Goal: Use online tool/utility: Utilize a website feature to perform a specific function

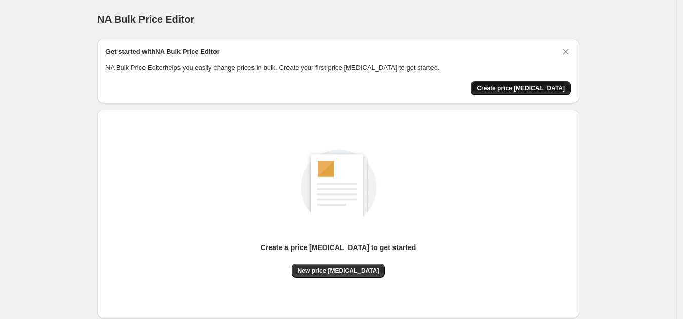
click at [522, 84] on span "Create price [MEDICAL_DATA]" at bounding box center [521, 88] width 88 height 8
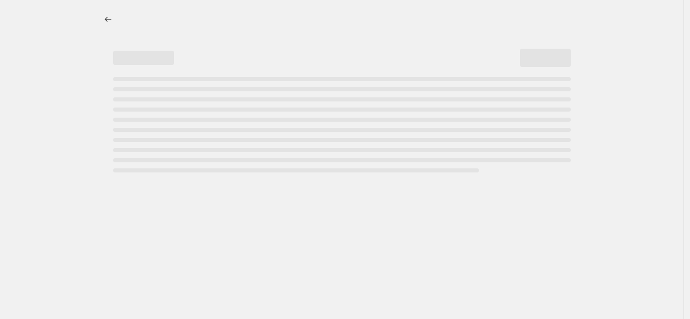
select select "percentage"
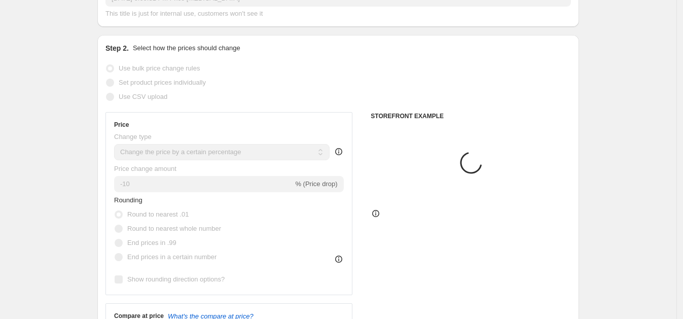
scroll to position [80, 0]
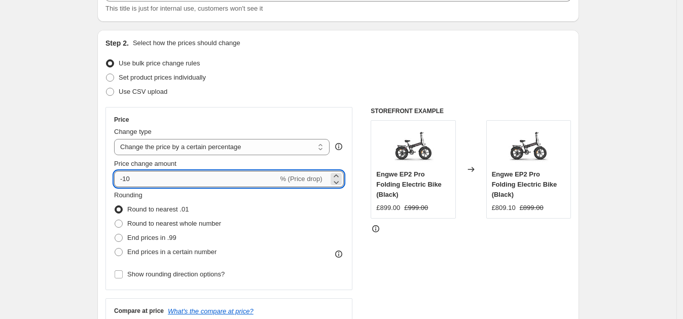
click at [169, 181] on input "-10" at bounding box center [196, 179] width 164 height 16
type input "-1"
type input "-50"
click at [408, 277] on div "STOREFRONT EXAMPLE Engwe EP2 Pro Folding Electric Bike (Black) £899.00 £999.00 …" at bounding box center [471, 231] width 200 height 248
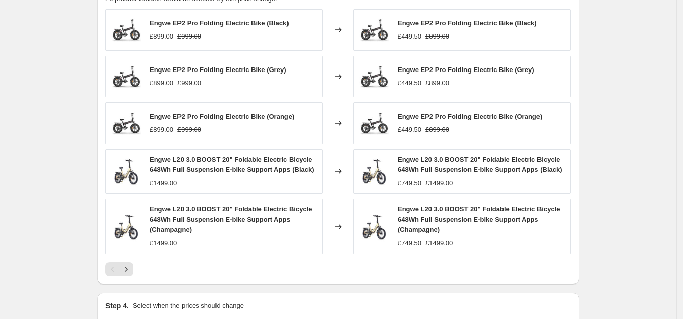
scroll to position [710, 0]
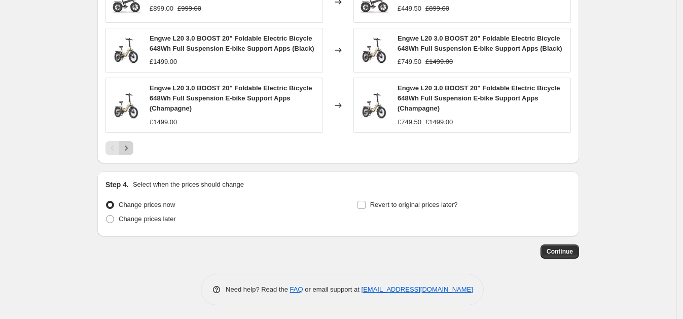
click at [123, 143] on button "Next" at bounding box center [126, 148] width 14 height 14
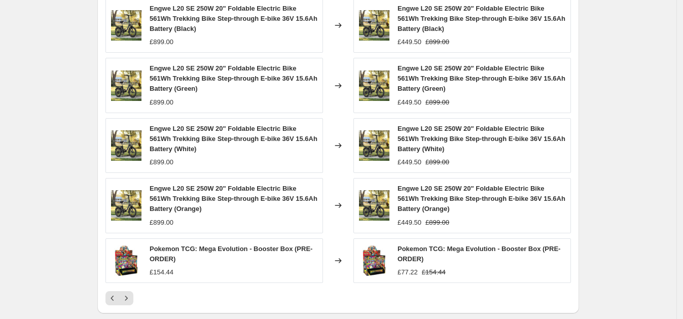
scroll to position [750, 0]
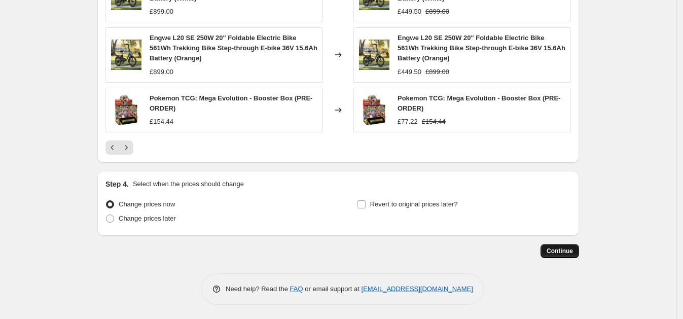
click at [563, 253] on span "Continue" at bounding box center [560, 251] width 26 height 8
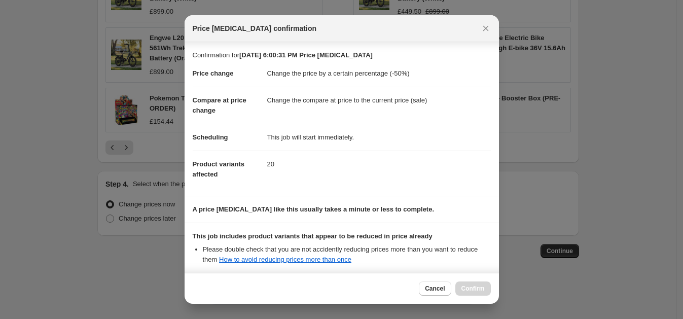
scroll to position [106, 0]
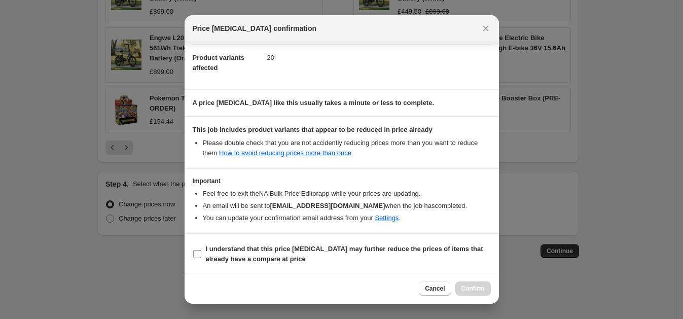
click at [218, 254] on b "I understand that this price change job may further reduce the prices of items …" at bounding box center [344, 254] width 277 height 18
click at [201, 254] on input "I understand that this price change job may further reduce the prices of items …" at bounding box center [197, 254] width 8 height 8
checkbox input "true"
click at [465, 281] on button "Confirm" at bounding box center [472, 288] width 35 height 14
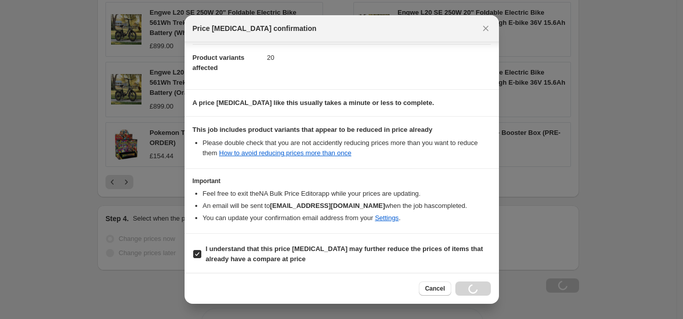
scroll to position [785, 0]
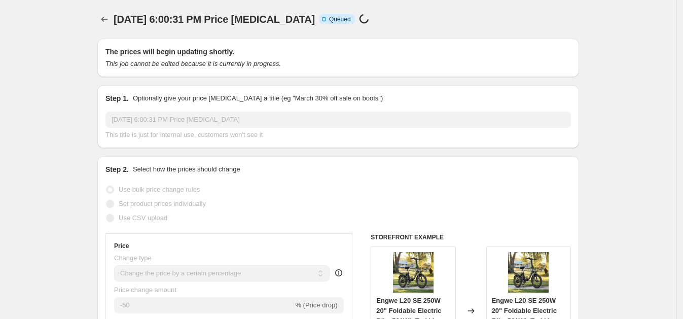
select select "percentage"
